Goal: Information Seeking & Learning: Learn about a topic

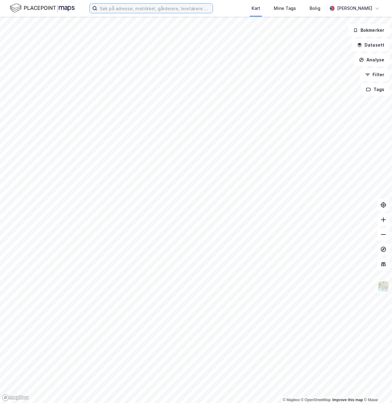
click at [156, 5] on input at bounding box center [154, 8] width 115 height 9
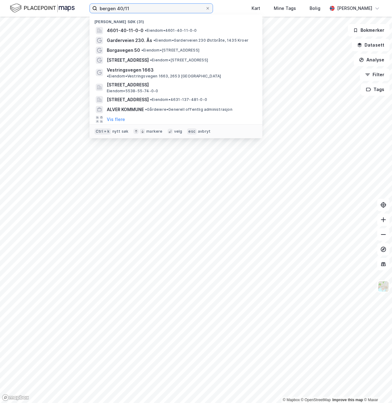
type input "bergen 40/11"
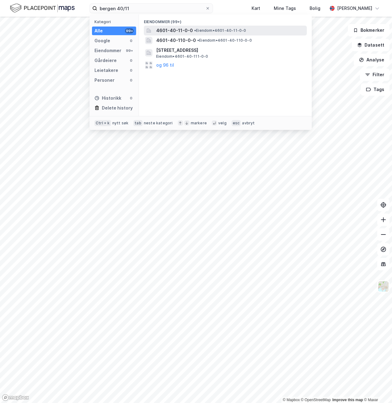
click at [170, 28] on span "4601-40-11-0-0" at bounding box center [174, 30] width 37 height 7
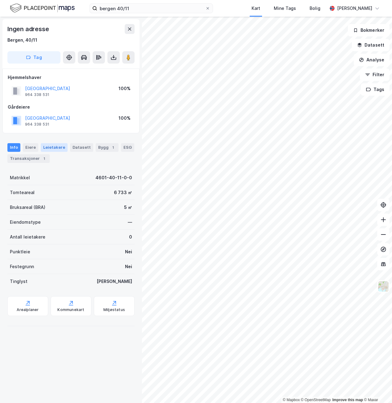
click at [58, 151] on div "Leietakere" at bounding box center [54, 147] width 27 height 9
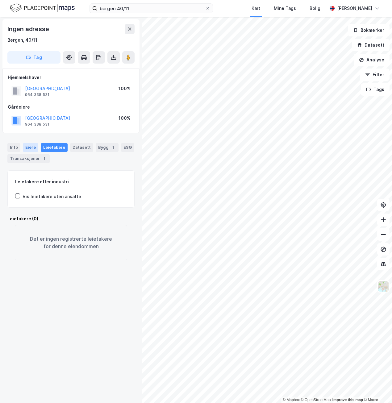
click at [27, 149] on div "Eiere" at bounding box center [30, 147] width 15 height 9
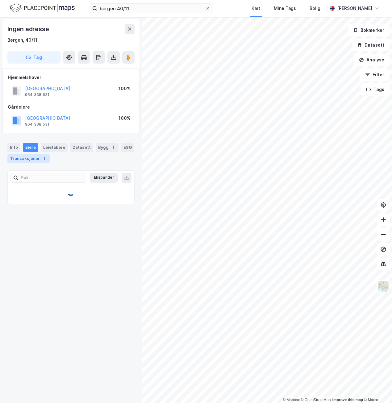
click at [27, 157] on div "Transaksjoner 1" at bounding box center [28, 158] width 42 height 9
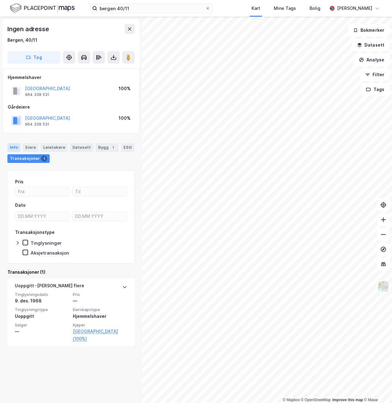
click at [14, 149] on div "Info" at bounding box center [13, 147] width 13 height 9
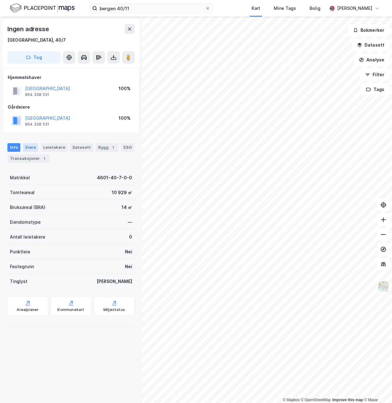
click at [34, 148] on div "Eiere" at bounding box center [30, 147] width 15 height 9
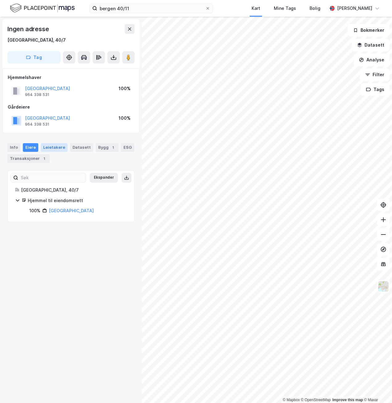
click at [59, 145] on div "Leietakere" at bounding box center [54, 147] width 27 height 9
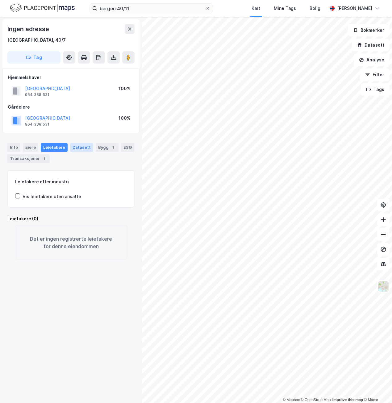
click at [81, 148] on div "Datasett" at bounding box center [81, 147] width 23 height 9
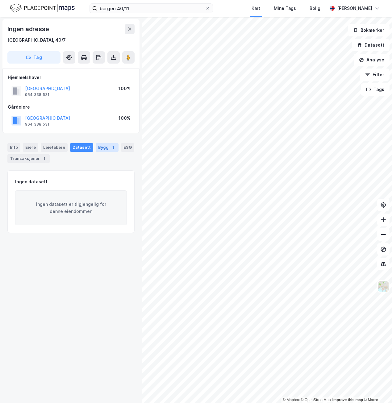
click at [101, 148] on div "Bygg 1" at bounding box center [107, 147] width 23 height 9
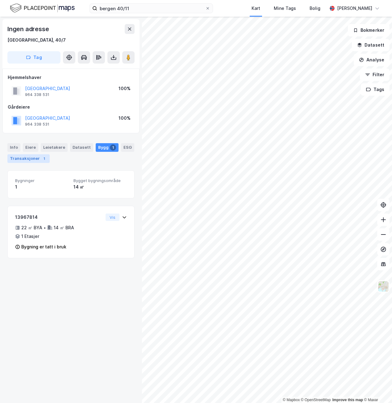
click at [33, 160] on div "Transaksjoner 1" at bounding box center [28, 158] width 42 height 9
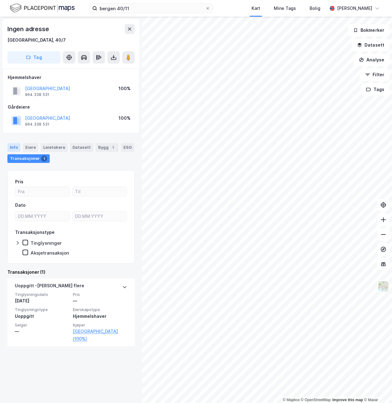
click at [16, 145] on div "Info" at bounding box center [13, 147] width 13 height 9
